Goal: Transaction & Acquisition: Purchase product/service

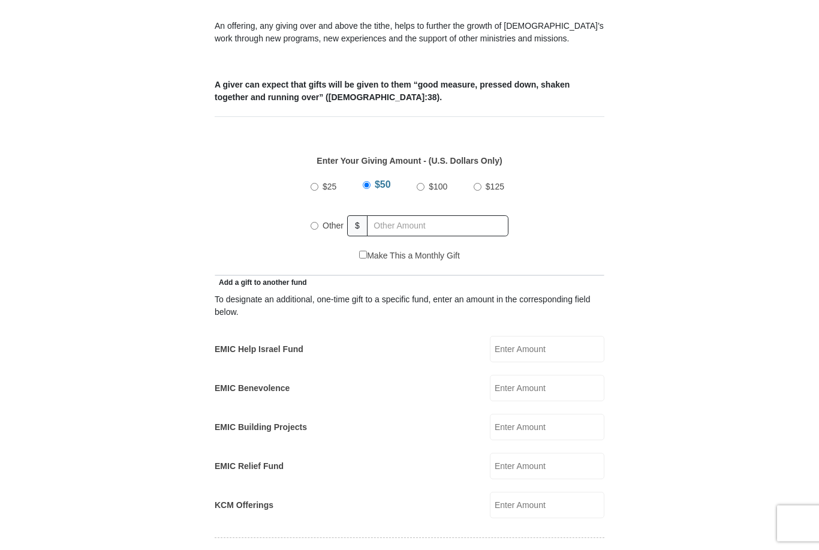
scroll to position [500, 0]
click at [534, 335] on input "EMIC Help Israel Fund" at bounding box center [547, 348] width 115 height 26
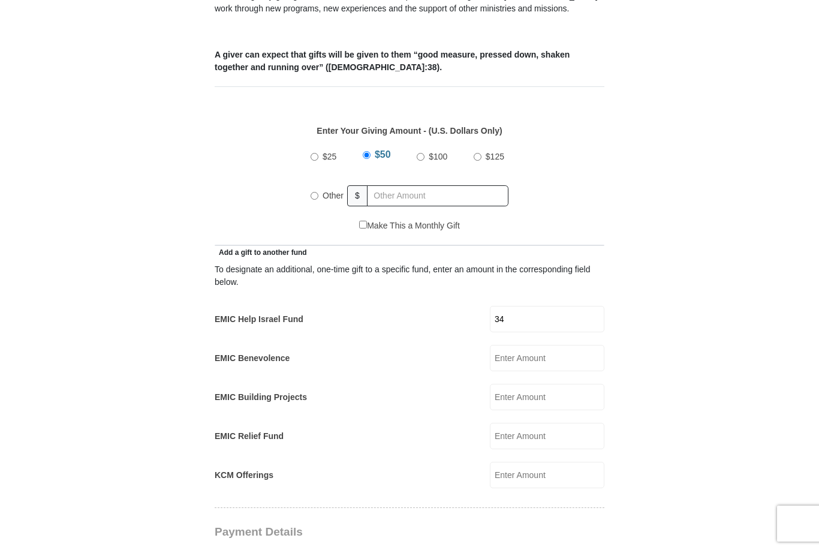
scroll to position [492, 0]
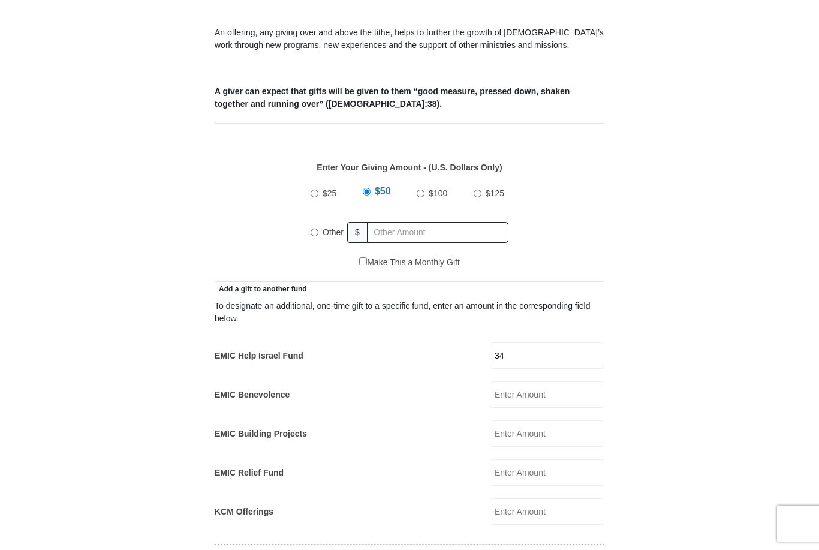
type input "34"
click at [314, 228] on input "Other" at bounding box center [315, 232] width 8 height 8
radio input "true"
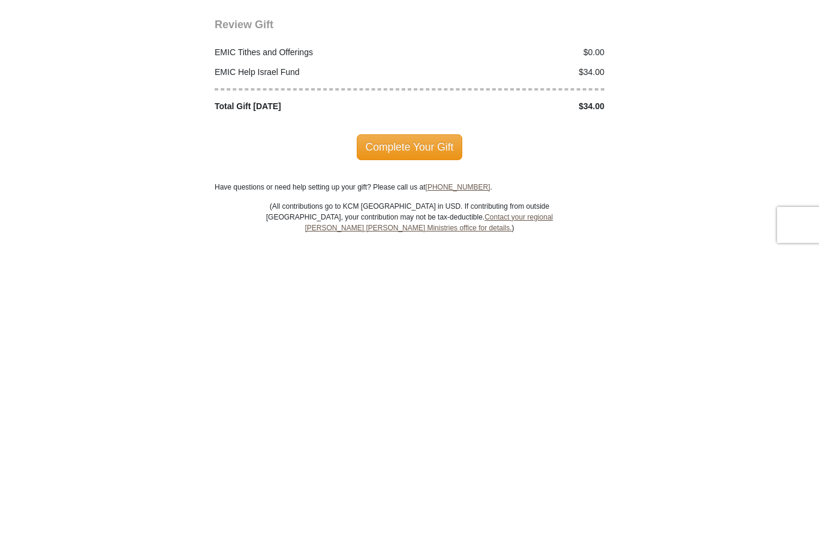
scroll to position [1325, 0]
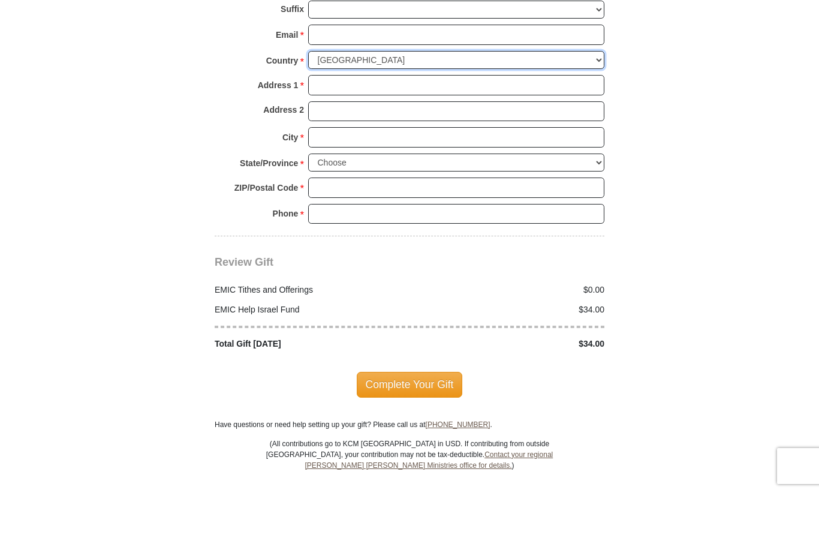
click at [573, 109] on select "[GEOGRAPHIC_DATA] [GEOGRAPHIC_DATA] [GEOGRAPHIC_DATA] [GEOGRAPHIC_DATA] [GEOGRA…" at bounding box center [456, 118] width 296 height 19
select select "GB"
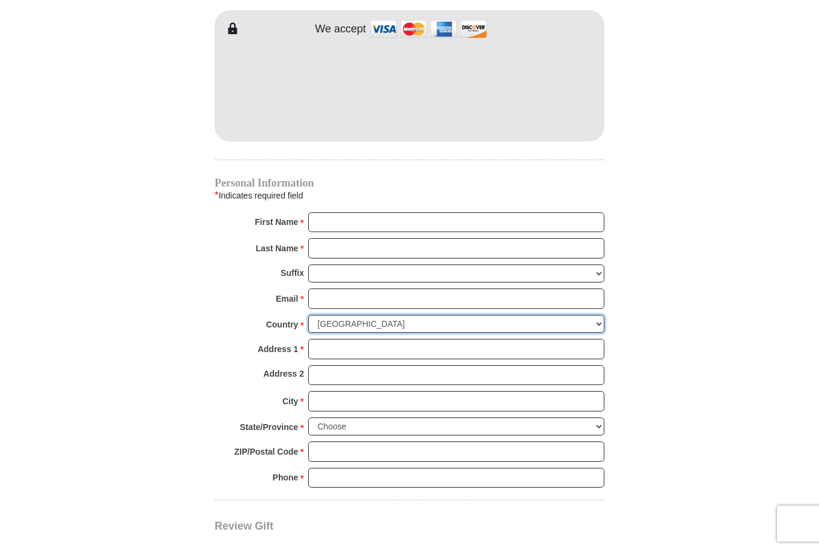
scroll to position [1109, 0]
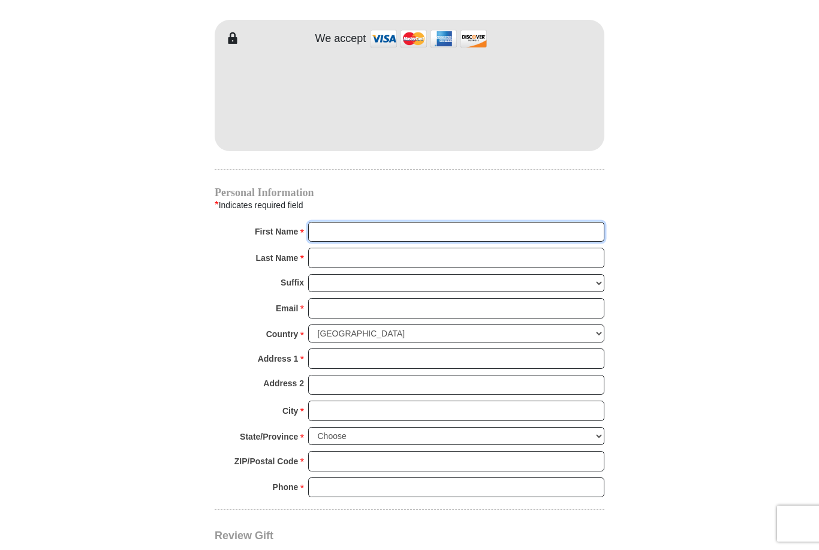
click at [330, 222] on input "First Name *" at bounding box center [456, 232] width 296 height 20
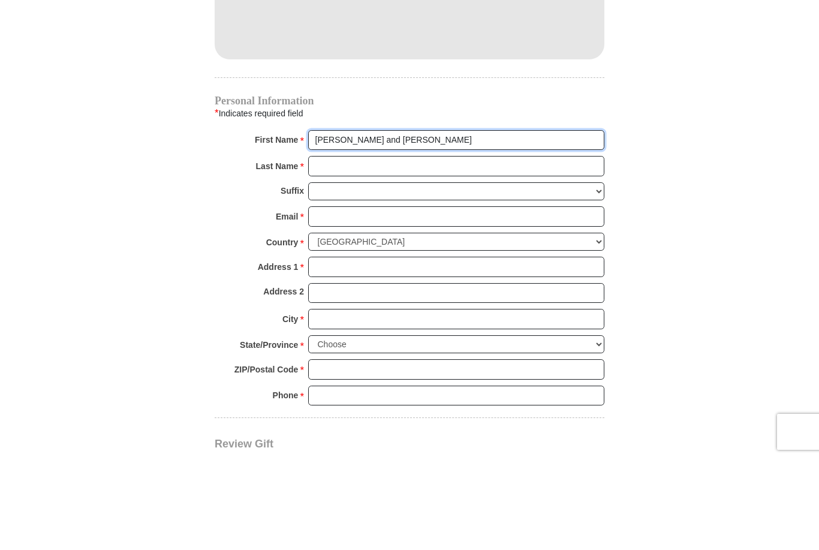
type input "[PERSON_NAME] and [PERSON_NAME]"
click at [324, 248] on input "Last Name *" at bounding box center [456, 258] width 296 height 20
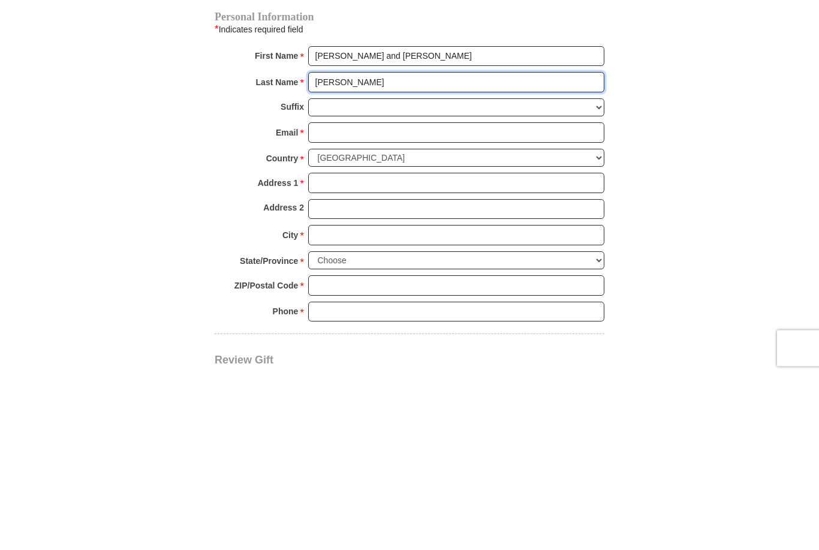
type input "[PERSON_NAME]"
click at [326, 298] on input "Email *" at bounding box center [456, 308] width 296 height 20
type input "[EMAIL_ADDRESS][DOMAIN_NAME]"
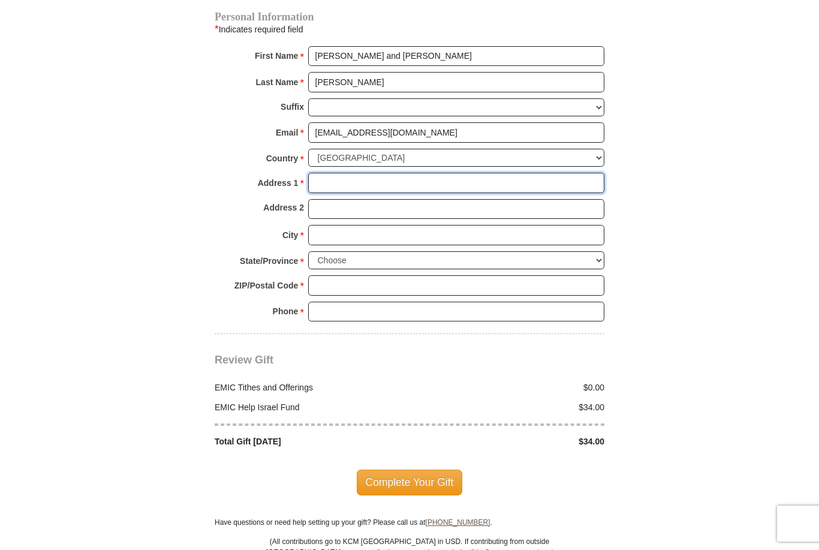
click at [328, 173] on input "Address 1 *" at bounding box center [456, 183] width 296 height 20
type input "10 limetrees"
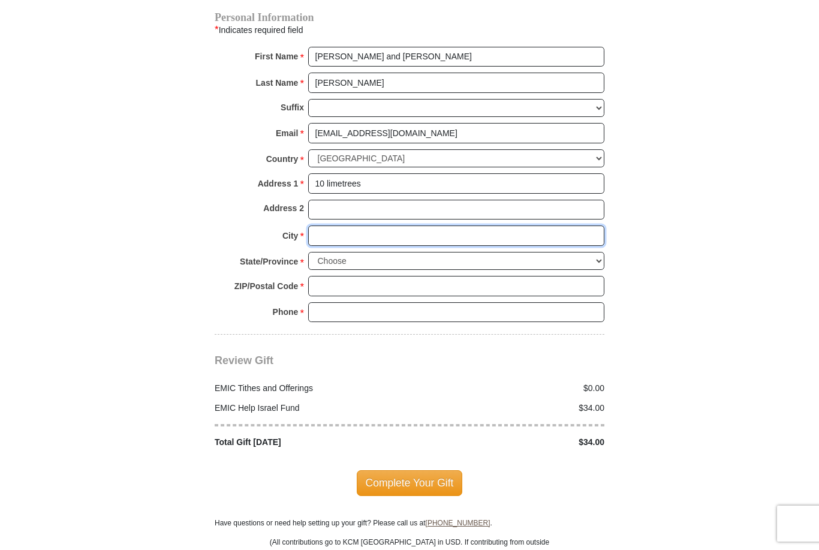
click at [327, 225] on input "City *" at bounding box center [456, 235] width 296 height 20
type input "Ballynahinch"
click at [595, 252] on select "Choose Antrim [GEOGRAPHIC_DATA] [GEOGRAPHIC_DATA] [GEOGRAPHIC_DATA] [GEOGRAPHIC…" at bounding box center [456, 261] width 296 height 19
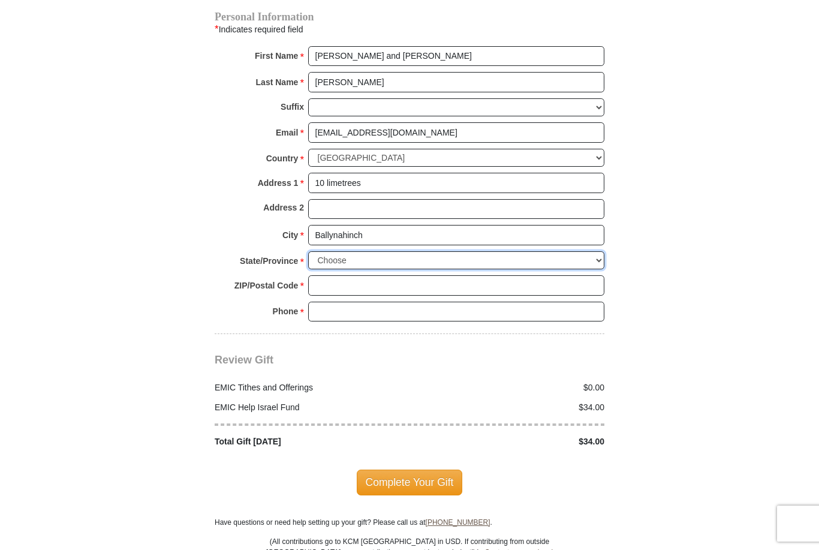
select select "DOW"
click at [326, 275] on input "ZIP/Postal Code *" at bounding box center [456, 285] width 296 height 20
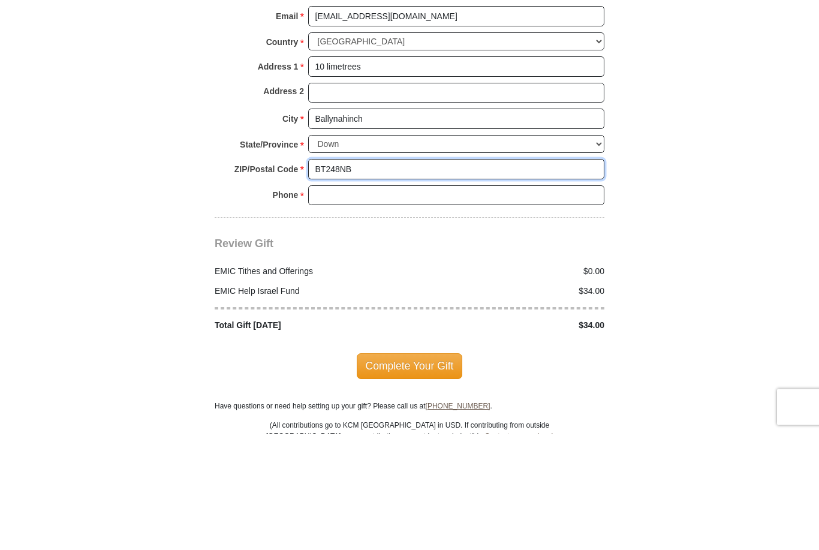
type input "BT248NB"
click at [318, 302] on input "Phone * *" at bounding box center [456, 312] width 296 height 20
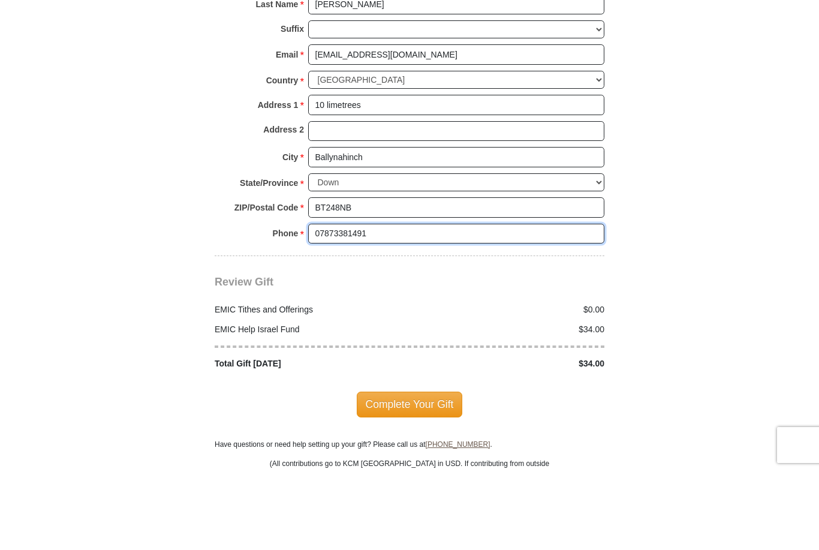
type input "07873381491"
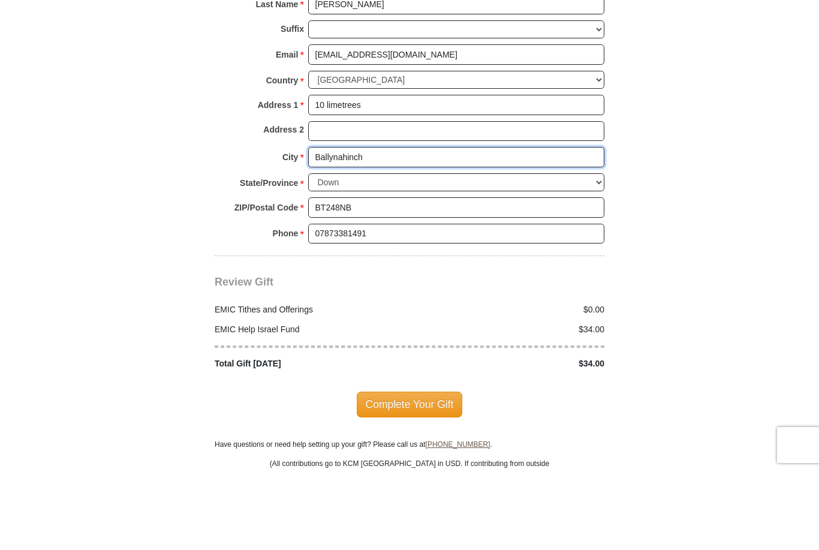
click at [407, 225] on input "Ballynahinch" at bounding box center [456, 235] width 296 height 20
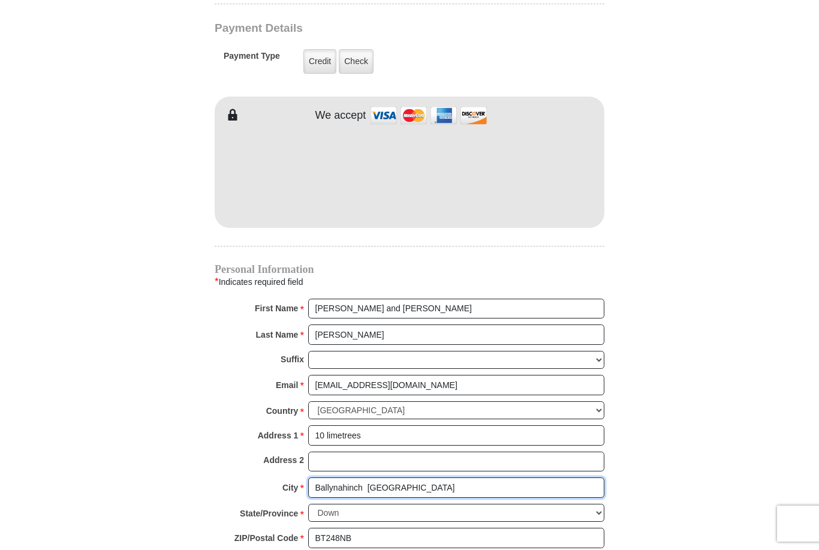
scroll to position [1009, 0]
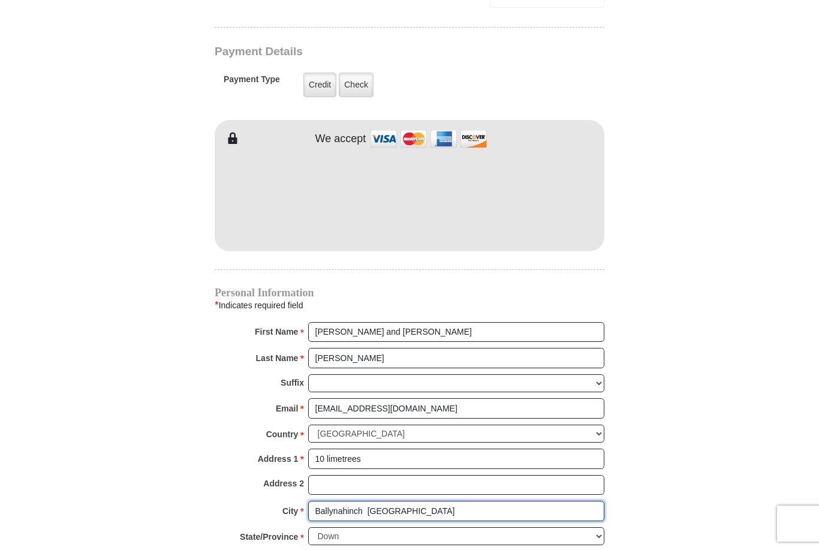
type input "Ballynahinch [GEOGRAPHIC_DATA]"
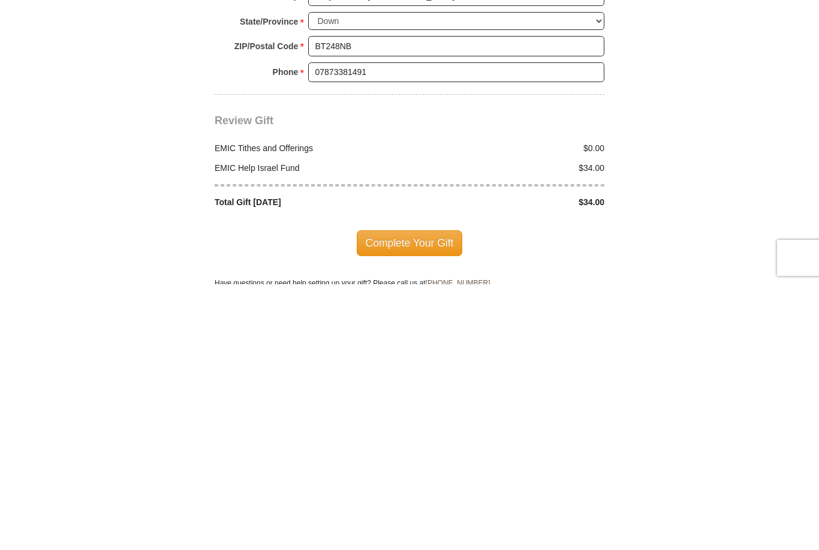
click at [409, 496] on span "Complete Your Gift" at bounding box center [410, 508] width 106 height 25
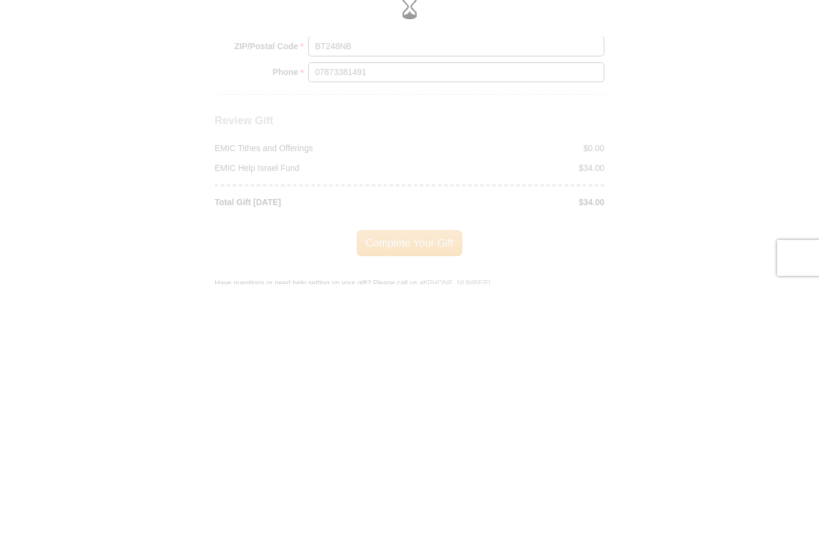
scroll to position [1524, 0]
